Goal: Task Accomplishment & Management: Manage account settings

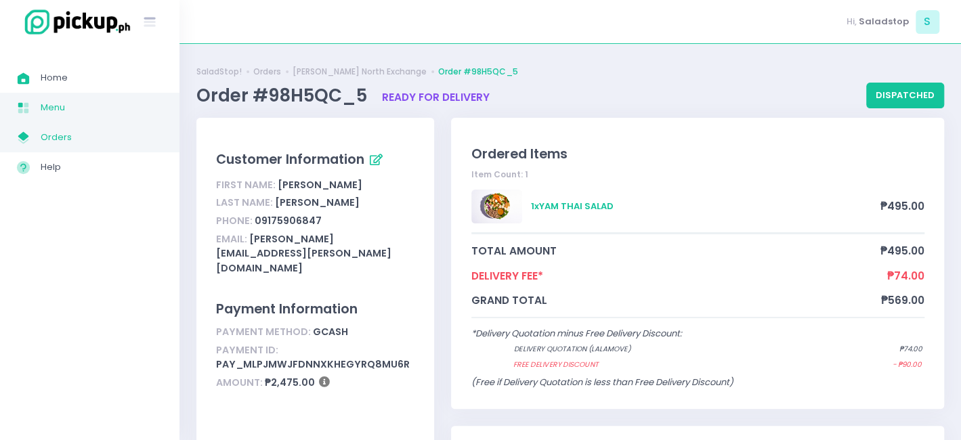
click at [69, 115] on span "Menu" at bounding box center [102, 108] width 122 height 18
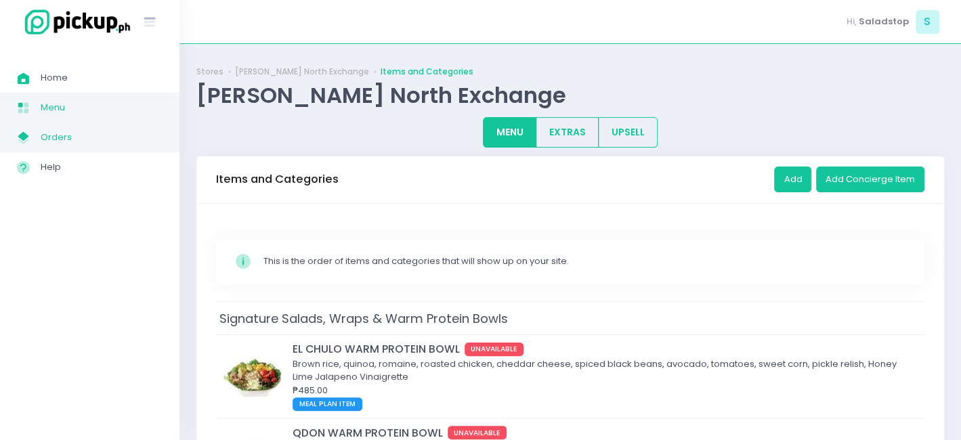
click at [82, 127] on link "My Store Created with Sketch. Orders" at bounding box center [90, 138] width 180 height 30
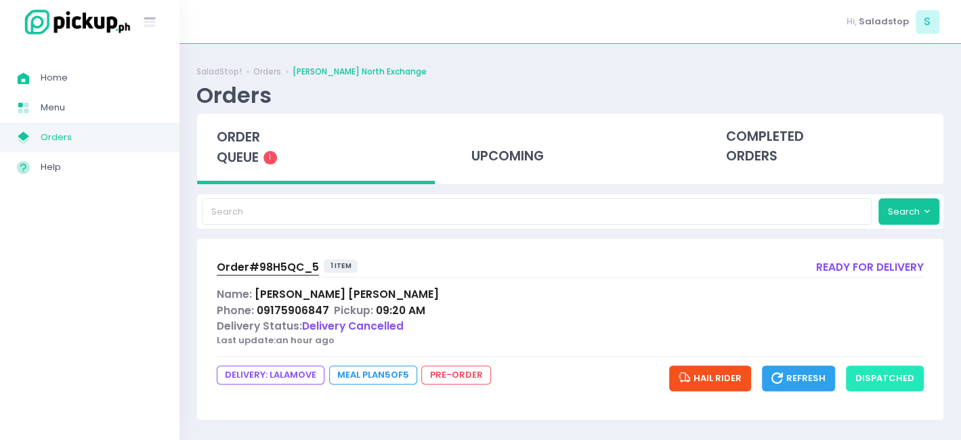
click at [886, 377] on button "dispatched" at bounding box center [885, 379] width 78 height 26
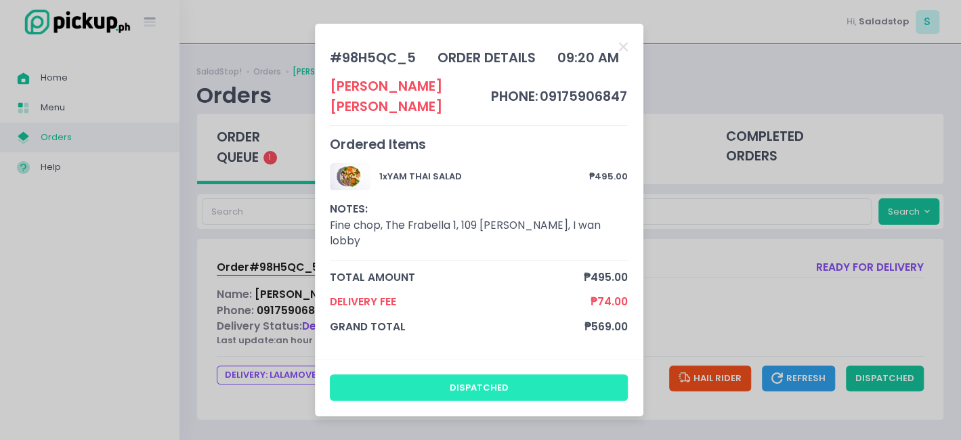
click at [407, 375] on button "dispatched" at bounding box center [479, 388] width 298 height 26
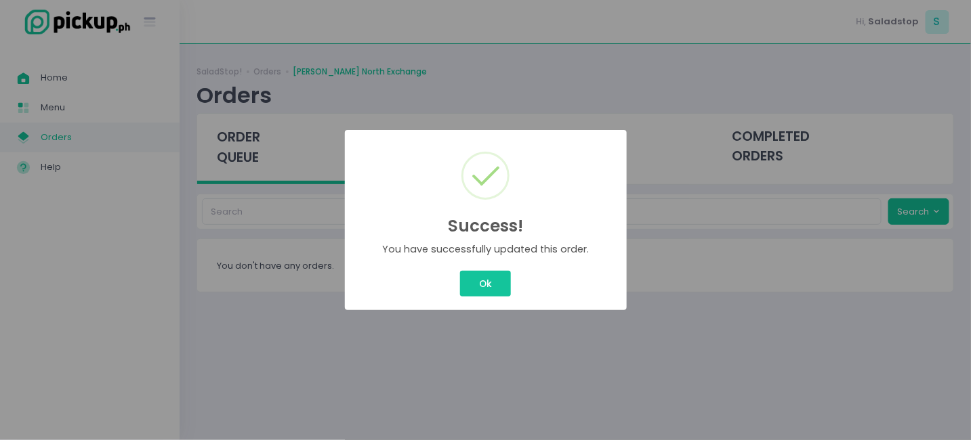
click at [467, 270] on div "Ok Cancel" at bounding box center [486, 284] width 260 height 32
